Goal: Navigation & Orientation: Find specific page/section

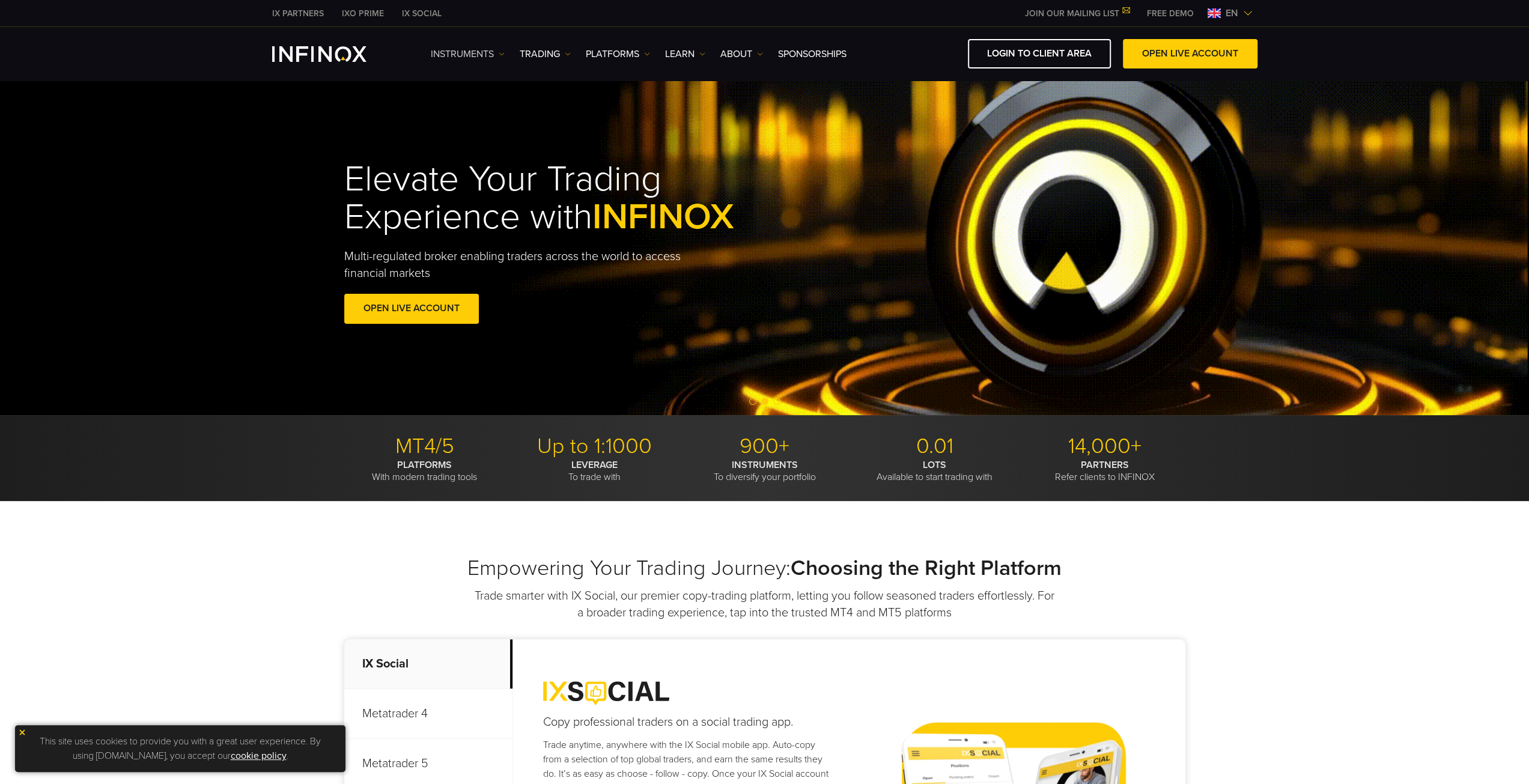
click at [488, 57] on link "Instruments" at bounding box center [467, 53] width 74 height 15
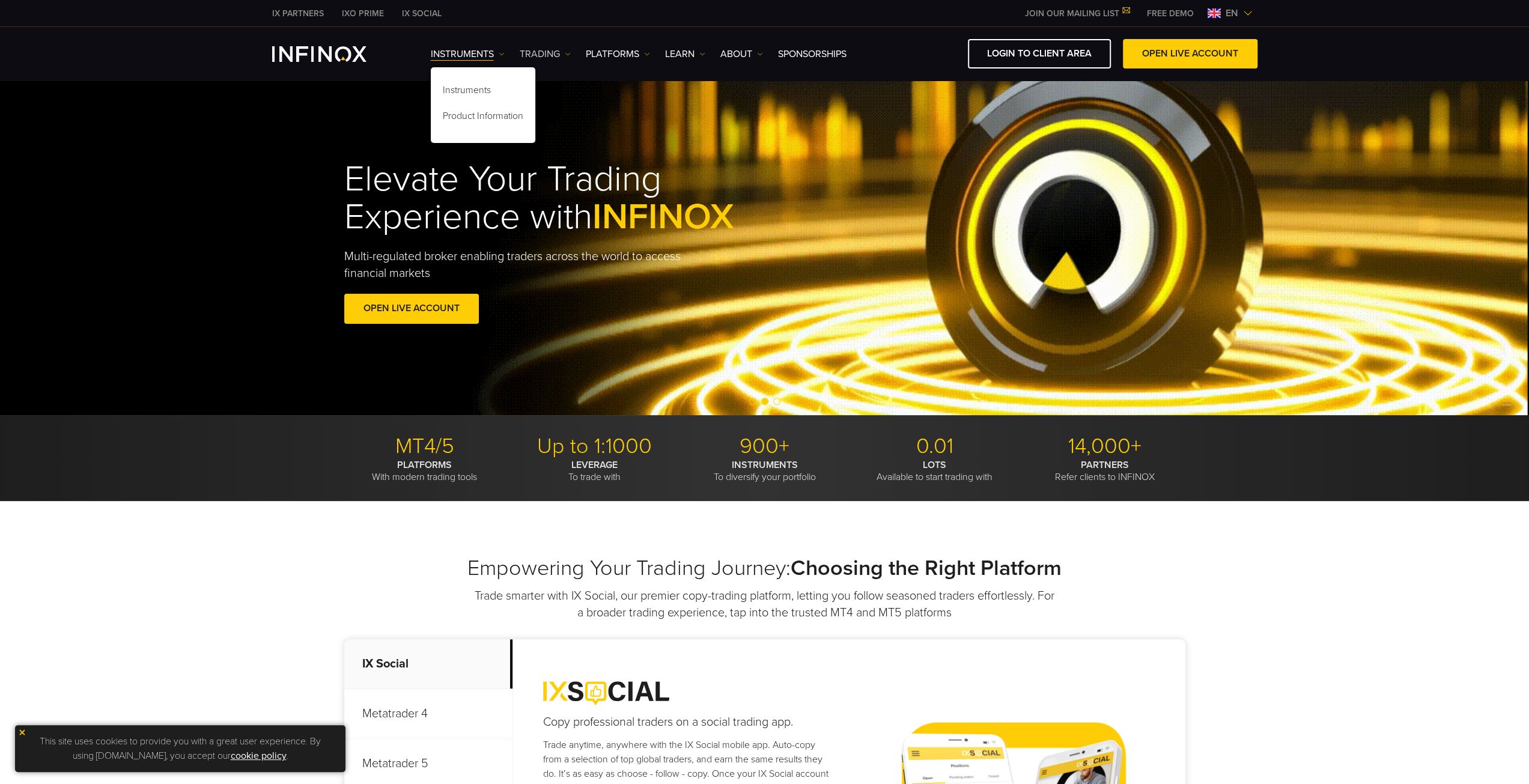
click at [548, 51] on link "TRADING" at bounding box center [545, 53] width 51 height 15
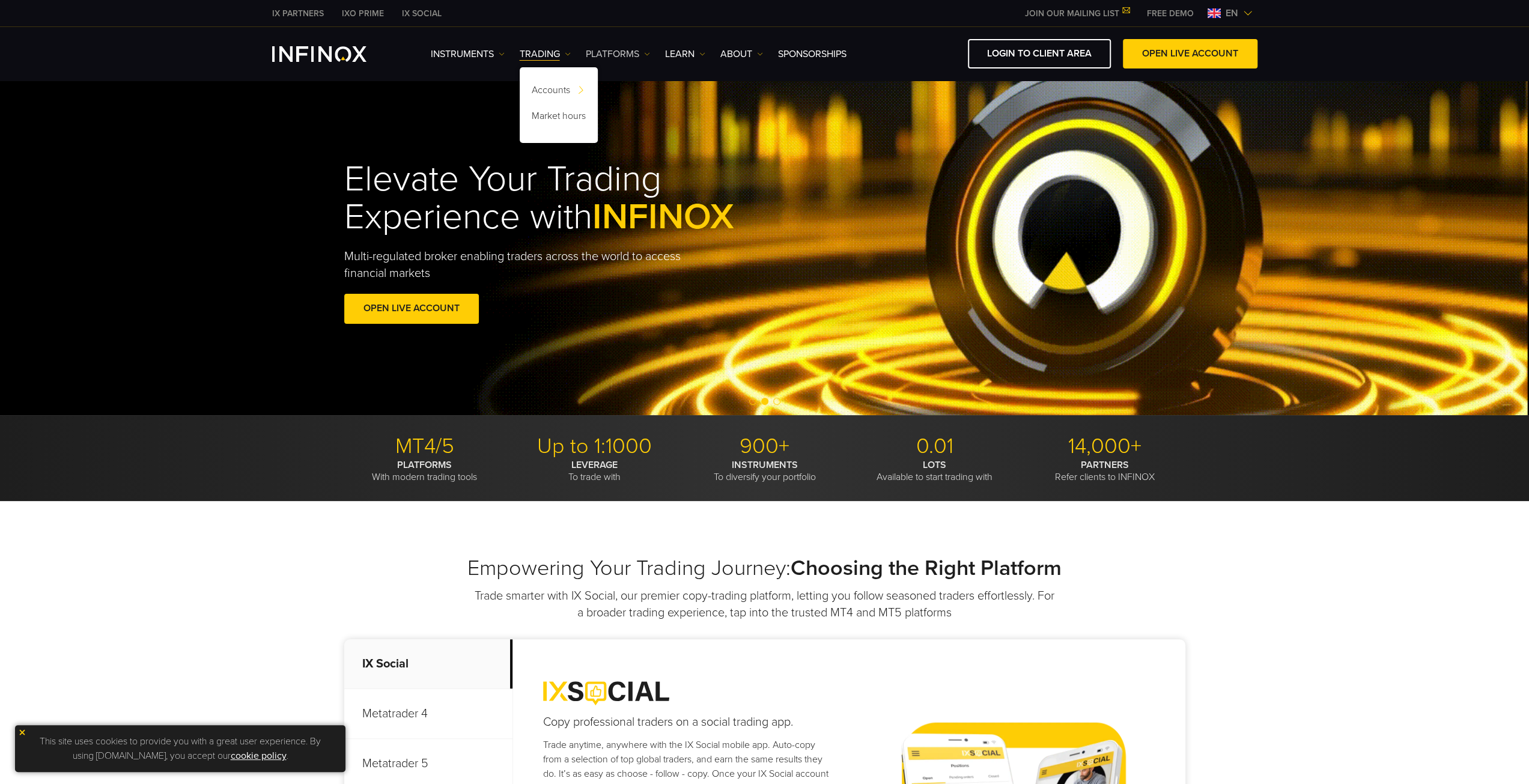
click at [616, 54] on link "PLATFORMS" at bounding box center [618, 53] width 64 height 15
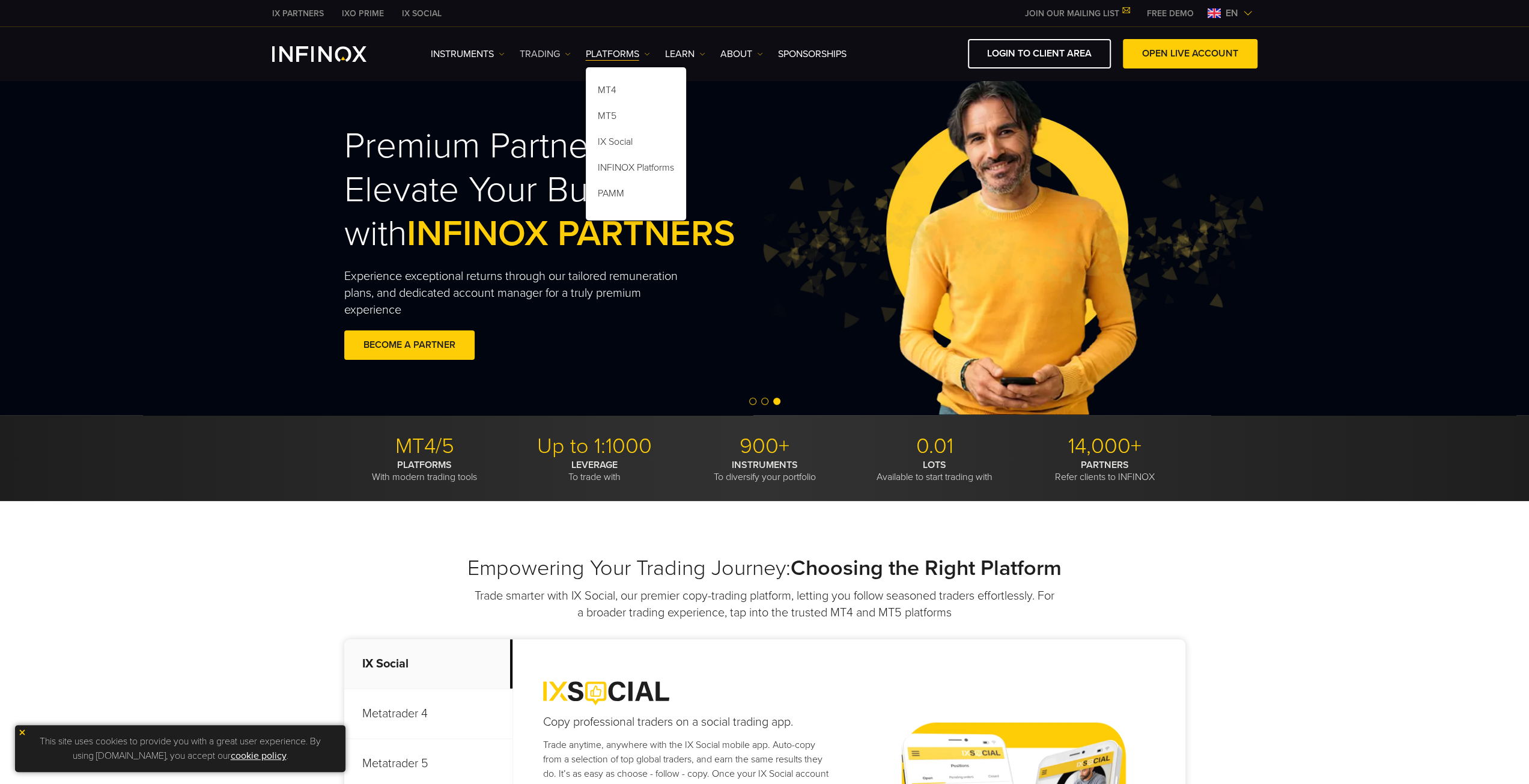
click at [549, 50] on link "TRADING" at bounding box center [545, 53] width 51 height 15
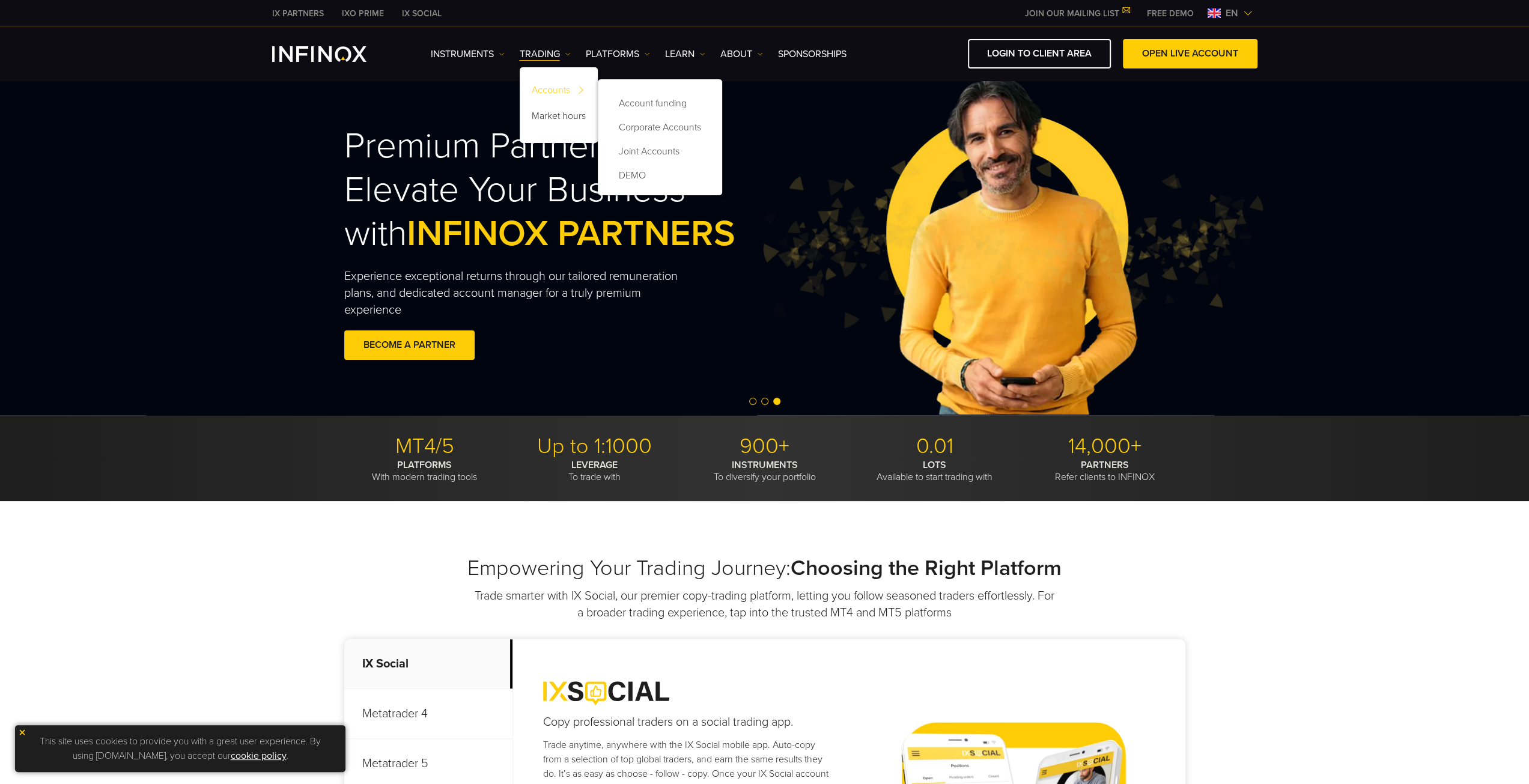
click at [548, 88] on link "Accounts" at bounding box center [558, 92] width 79 height 26
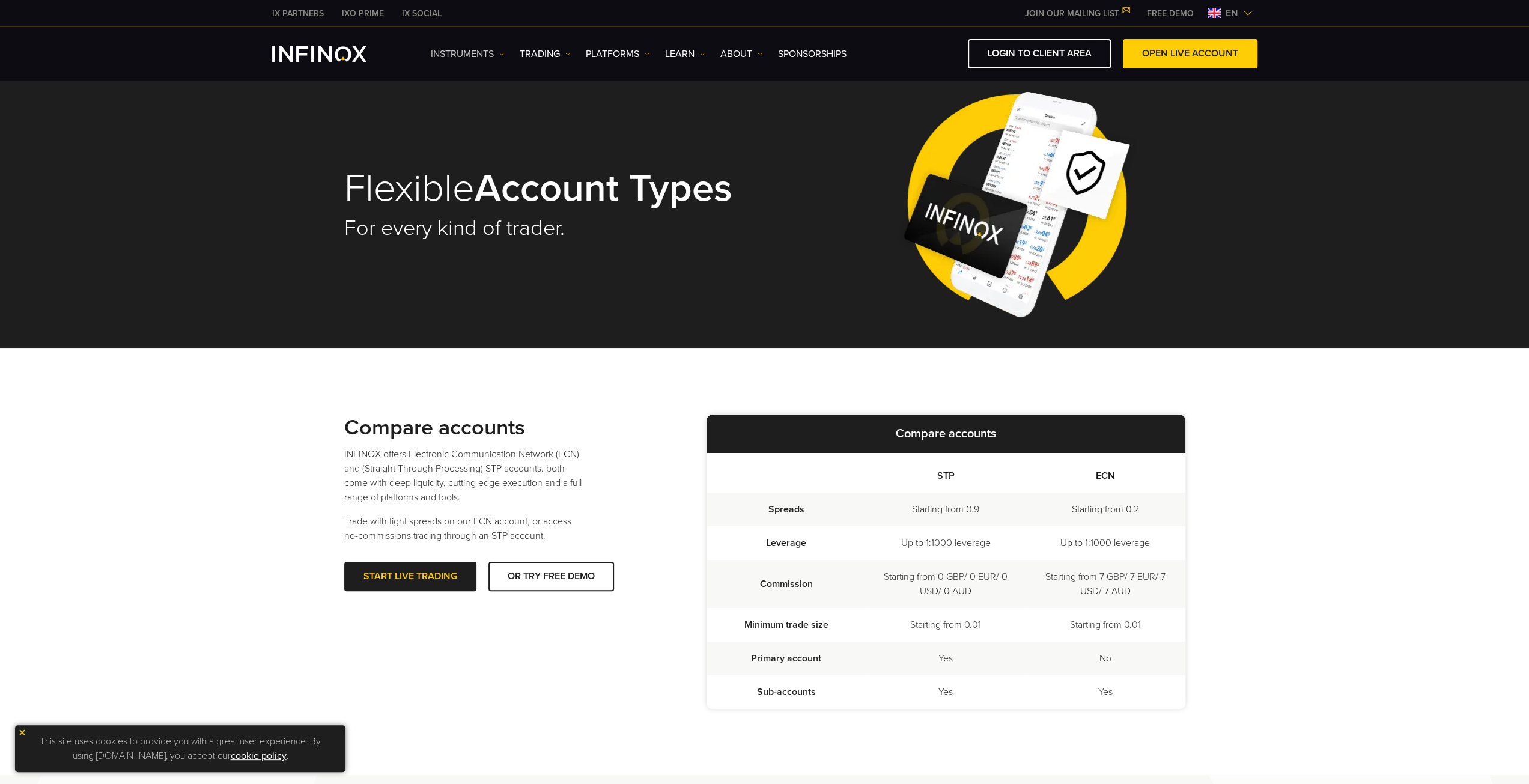
click at [462, 53] on link "Instruments" at bounding box center [467, 53] width 74 height 15
click at [305, 11] on link "IX PARTNERS" at bounding box center [298, 13] width 70 height 13
